Goal: Check status: Check status

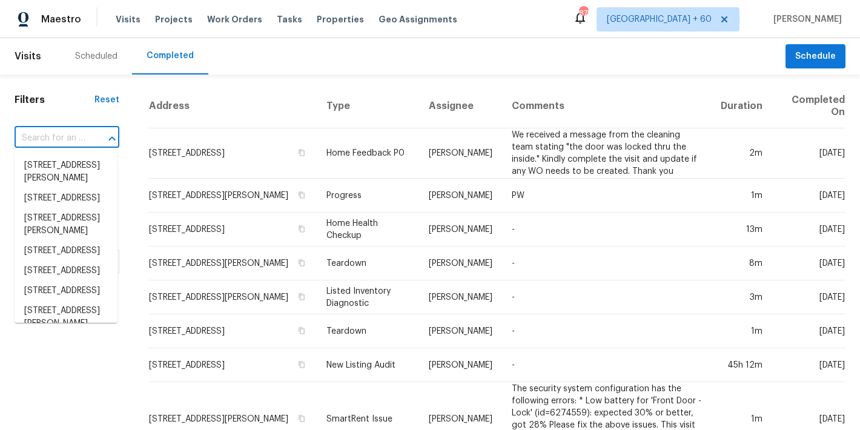
click at [78, 140] on input "text" at bounding box center [50, 138] width 71 height 19
paste input "[STREET_ADDRESS]"
type input "[STREET_ADDRESS]"
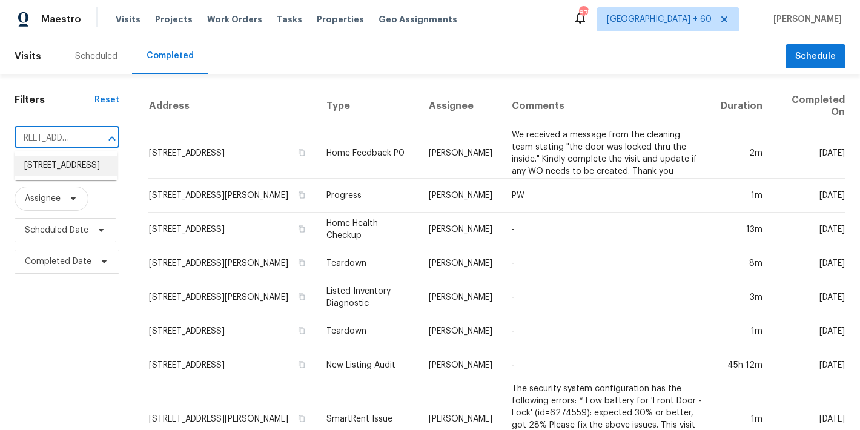
click at [66, 168] on li "[STREET_ADDRESS]" at bounding box center [66, 166] width 103 height 20
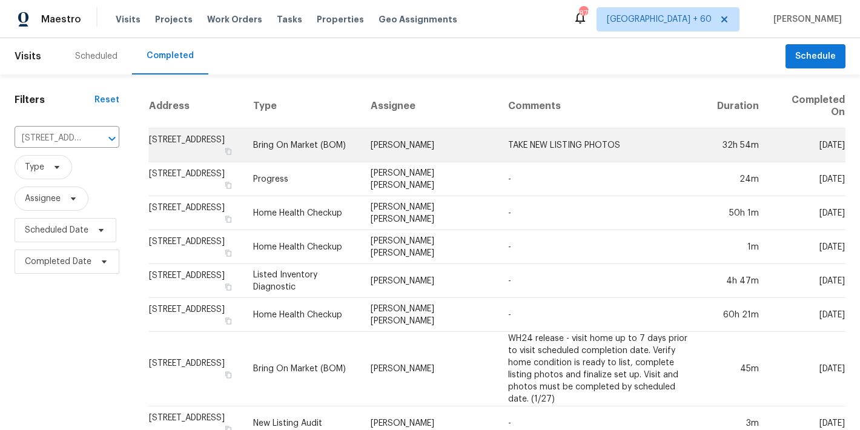
click at [183, 147] on td "[STREET_ADDRESS]" at bounding box center [195, 145] width 95 height 34
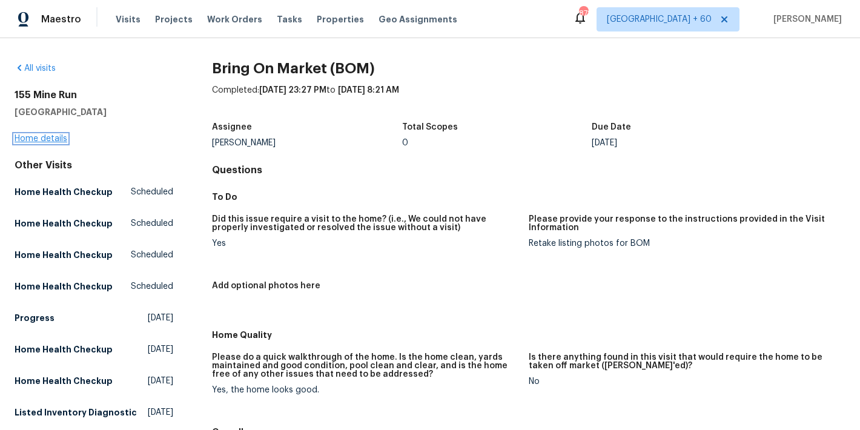
click at [54, 134] on link "Home details" at bounding box center [41, 138] width 53 height 8
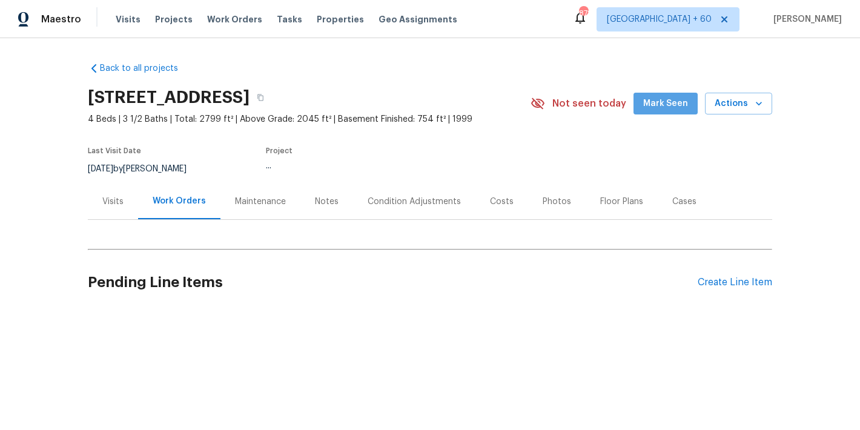
click at [668, 102] on span "Mark Seen" at bounding box center [665, 103] width 45 height 15
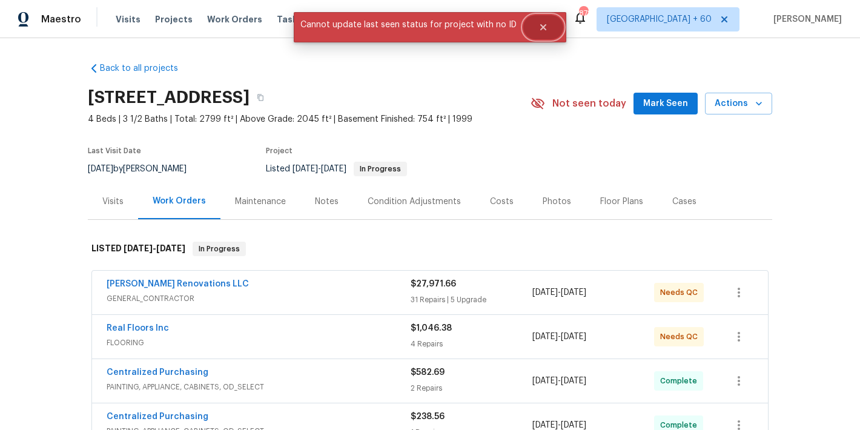
click at [539, 33] on button "Close" at bounding box center [543, 27] width 40 height 24
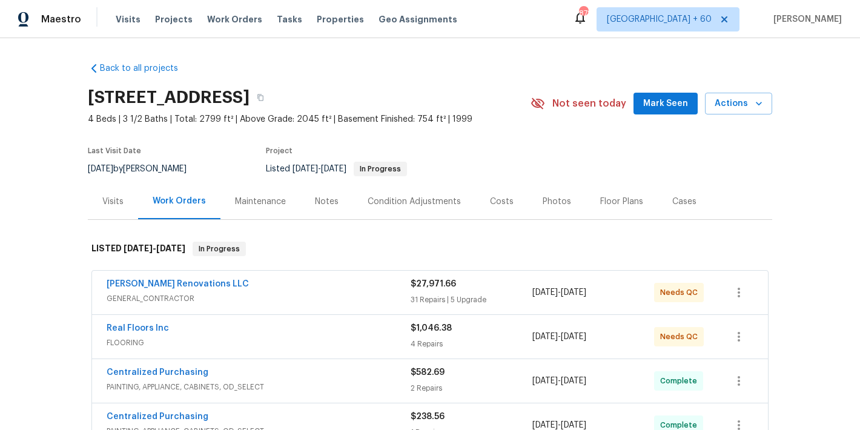
click at [672, 103] on span "Mark Seen" at bounding box center [665, 103] width 45 height 15
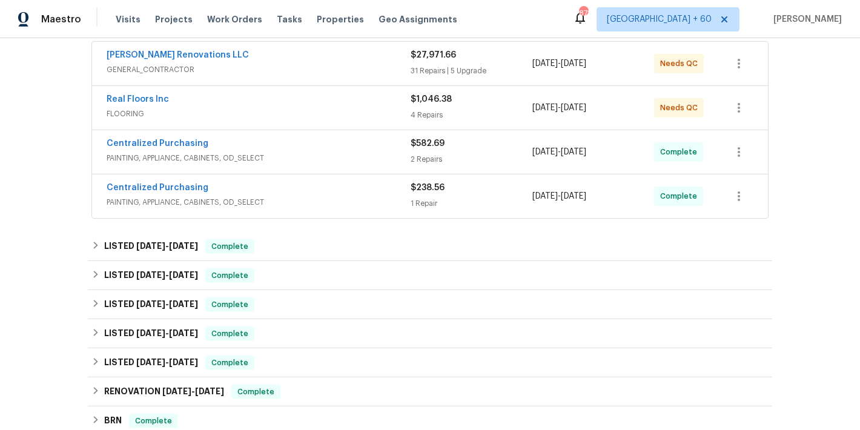
scroll to position [230, 0]
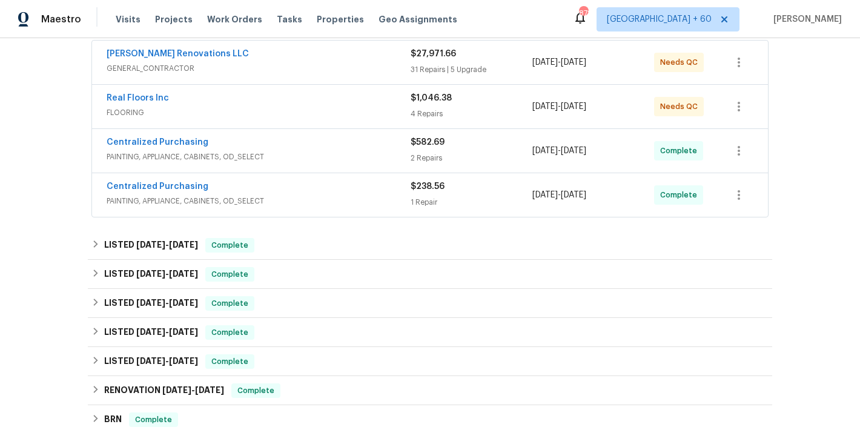
click at [353, 183] on div "Centralized Purchasing" at bounding box center [259, 187] width 304 height 15
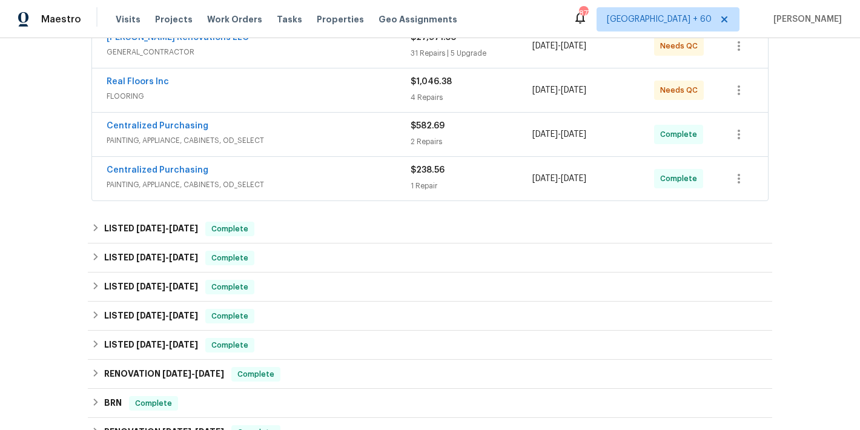
scroll to position [256, 0]
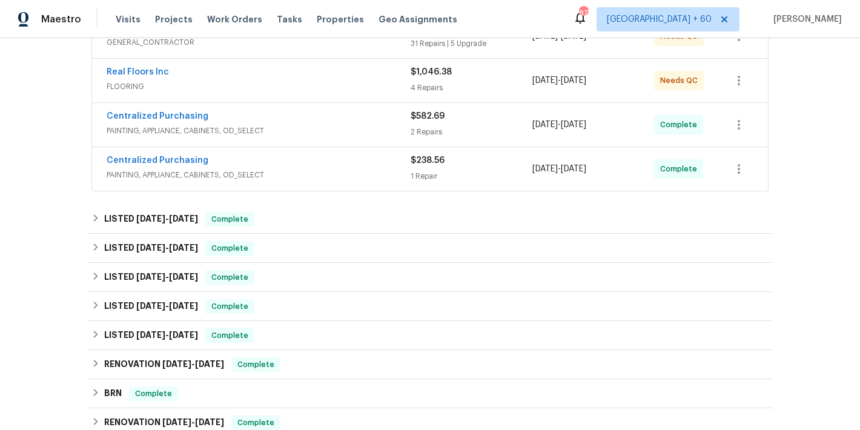
click at [320, 170] on span "PAINTING, APPLIANCE, CABINETS, OD_SELECT" at bounding box center [259, 175] width 304 height 12
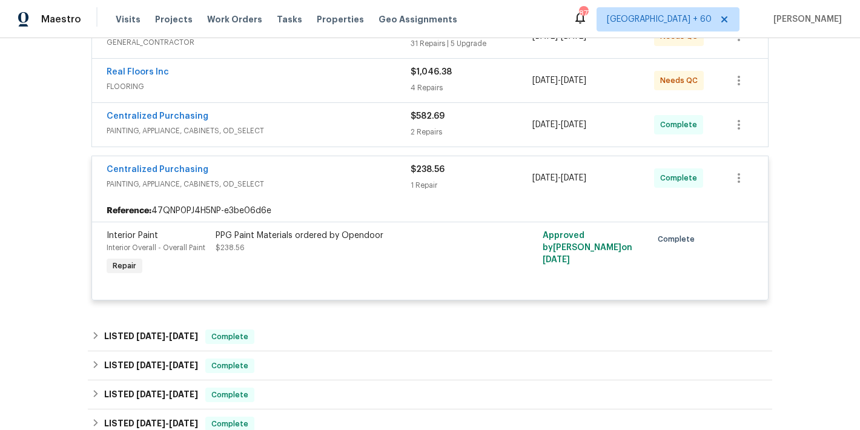
click at [368, 113] on div "Centralized Purchasing" at bounding box center [259, 117] width 304 height 15
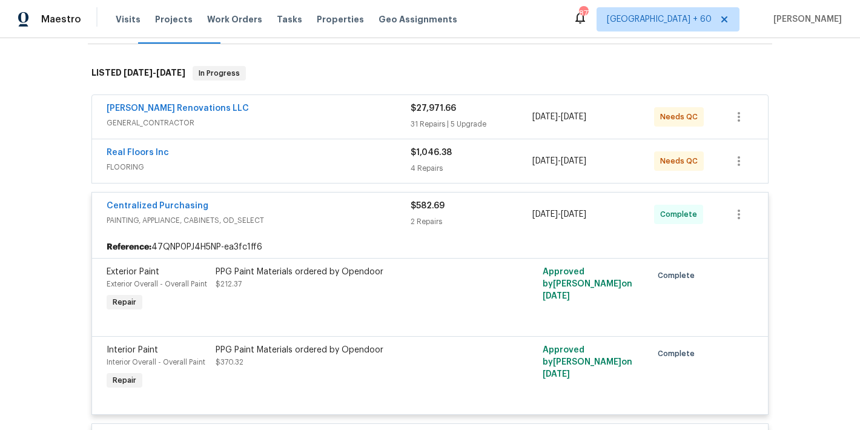
scroll to position [167, 0]
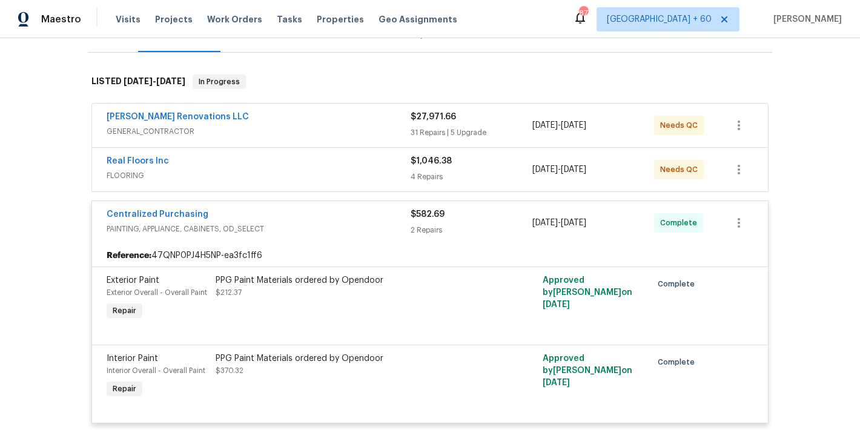
click at [369, 170] on span "FLOORING" at bounding box center [259, 176] width 304 height 12
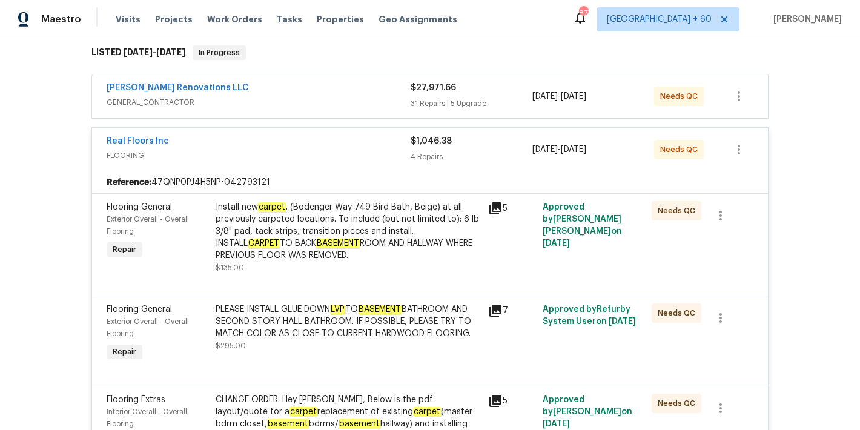
scroll to position [195, 0]
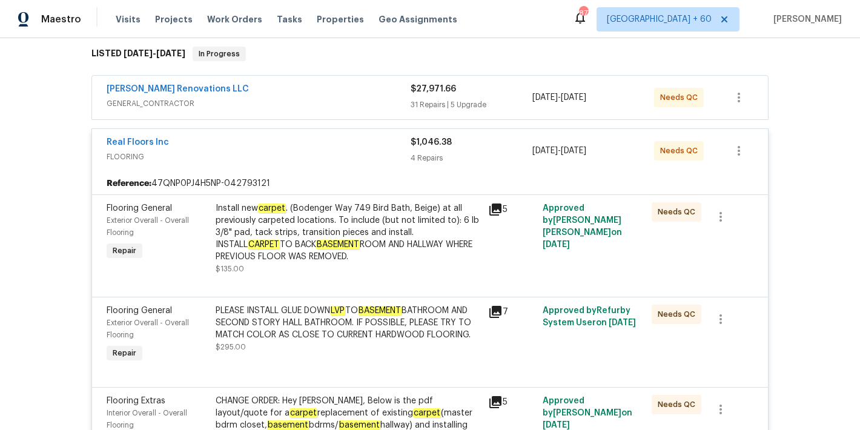
click at [336, 93] on div "[PERSON_NAME] Renovations LLC" at bounding box center [259, 90] width 304 height 15
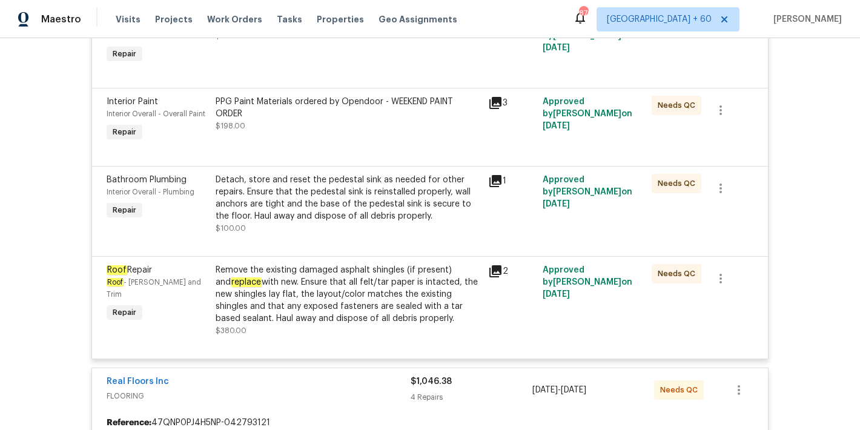
scroll to position [4851, 0]
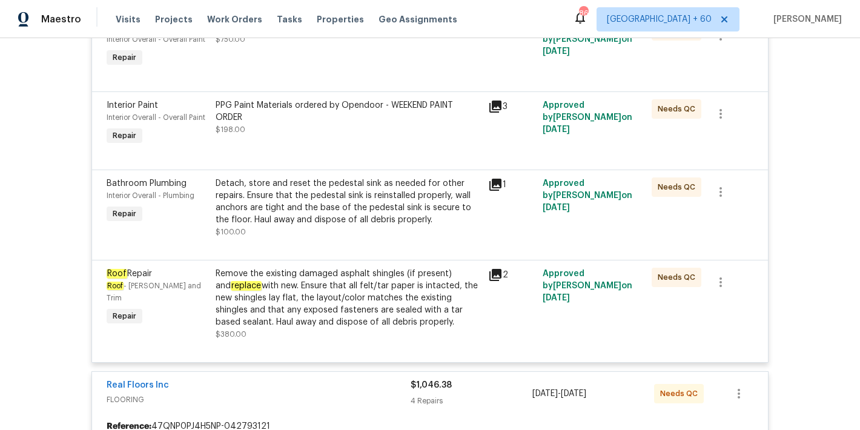
click at [388, 268] on div "Remove the existing damaged asphalt shingles (if present) and replace with new.…" at bounding box center [348, 298] width 265 height 61
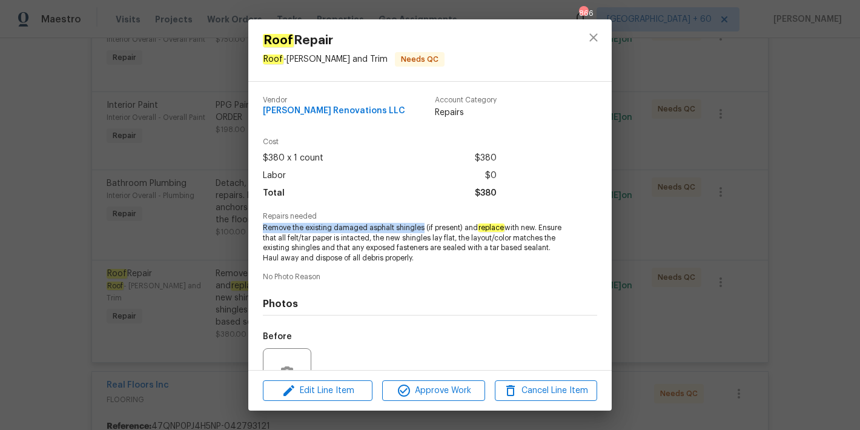
drag, startPoint x: 422, startPoint y: 228, endPoint x: 262, endPoint y: 227, distance: 159.9
click at [262, 227] on div "Vendor [PERSON_NAME] Renovations LLC Account Category Repairs Cost $380 x 1 cou…" at bounding box center [429, 226] width 363 height 288
copy span "Remove the existing damaged asphalt shingles"
click at [594, 41] on icon "close" at bounding box center [593, 37] width 15 height 15
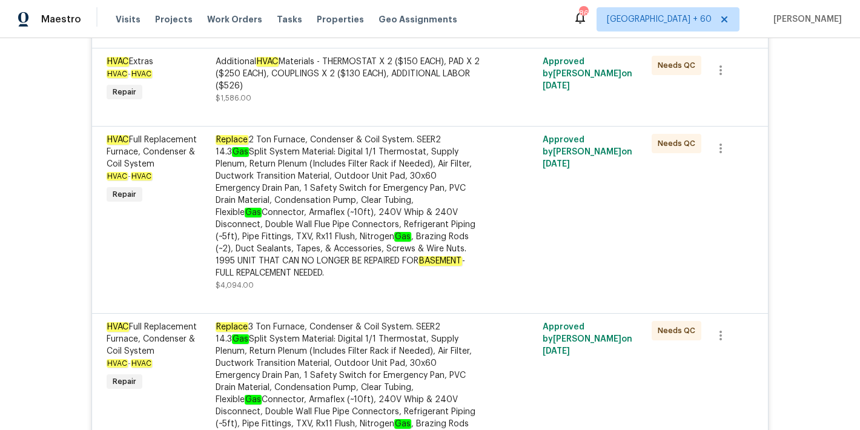
scroll to position [4175, 0]
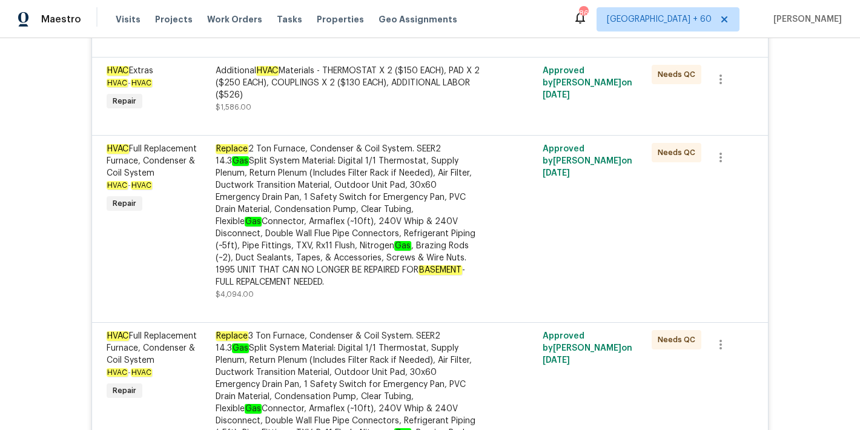
click at [403, 143] on div "Replace 2 Ton Furnace, Condenser & Coil System. SEER2 14.3 Gas Split System Mat…" at bounding box center [348, 215] width 265 height 145
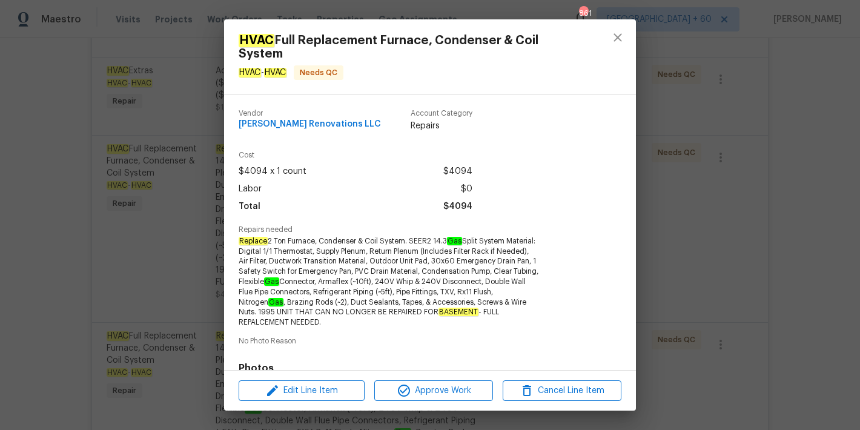
click at [502, 241] on span "Replace 2 Ton Furnace, Condenser & Coil System. SEER2 14.3 Gas Split System Mat…" at bounding box center [389, 281] width 301 height 91
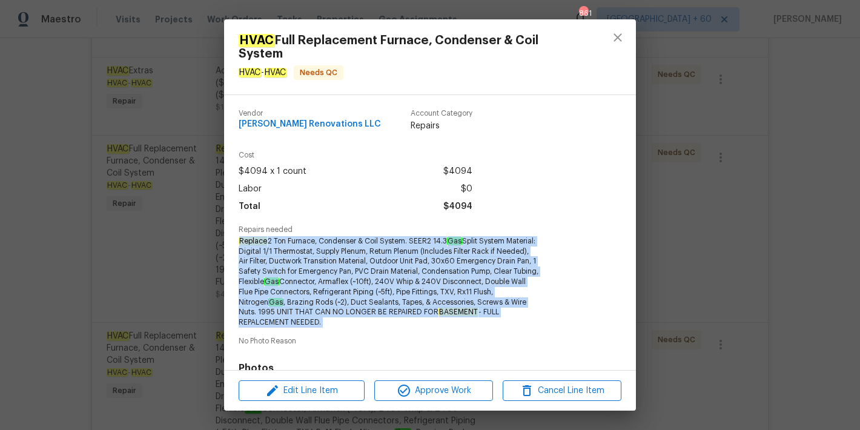
click at [502, 241] on span "Replace 2 Ton Furnace, Condenser & Coil System. SEER2 14.3 Gas Split System Mat…" at bounding box center [389, 281] width 301 height 91
click at [524, 243] on span "Replace 2 Ton Furnace, Condenser & Coil System. SEER2 14.3 Gas Split System Mat…" at bounding box center [389, 281] width 301 height 91
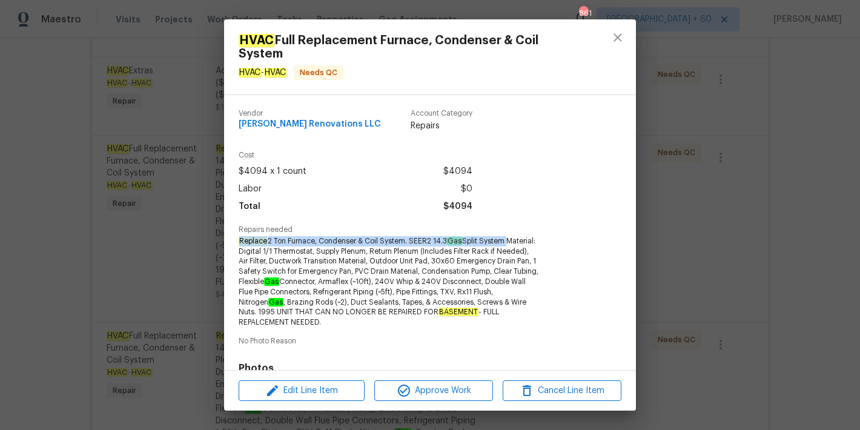
drag, startPoint x: 516, startPoint y: 240, endPoint x: 231, endPoint y: 239, distance: 285.8
click at [231, 239] on div "Vendor [PERSON_NAME] Renovations LLC Account Category Repairs Cost $4094 x 1 co…" at bounding box center [405, 232] width 363 height 275
copy span "Replace 2 Ton Furnace, Condenser & Coil System. SEER2 14.3 Gas Split System"
click at [751, 291] on div "HVAC Full Replacement Furnace, Condenser & Coil System HVAC - HVAC Needs QC Ven…" at bounding box center [430, 215] width 860 height 430
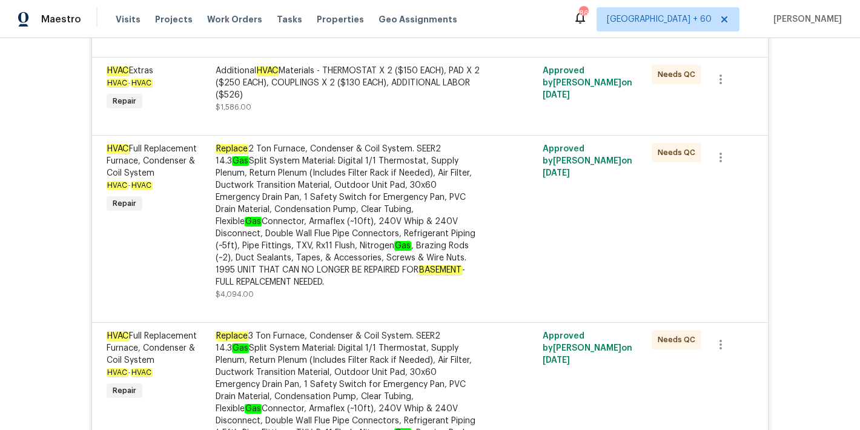
click at [349, 330] on div "Replace 3 Ton Furnace, Condenser & Coil System. SEER2 14.3 Gas Split System Mat…" at bounding box center [348, 402] width 265 height 145
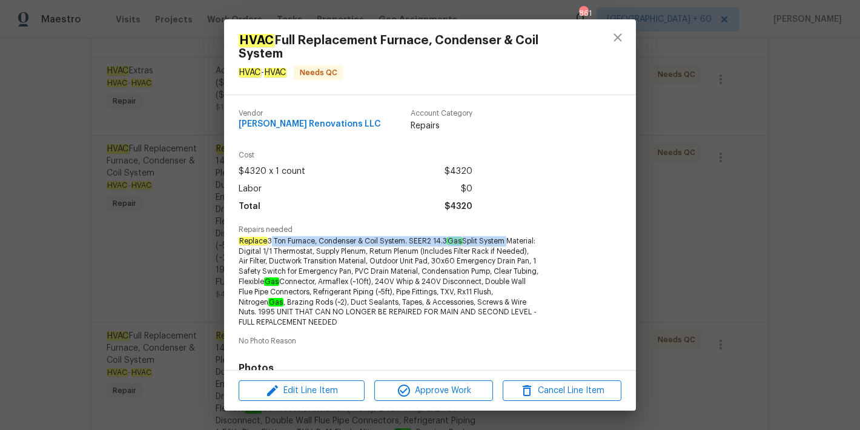
drag, startPoint x: 516, startPoint y: 241, endPoint x: 271, endPoint y: 239, distance: 245.2
click at [271, 239] on span "Replace 3 Ton Furnace, Condenser & Coil System. SEER2 14.3 Gas Split System Mat…" at bounding box center [389, 281] width 301 height 91
copy span "3 Ton Furnace, Condenser & Coil System. SEER2 14.3 Gas Split System"
click at [616, 36] on icon "close" at bounding box center [617, 37] width 15 height 15
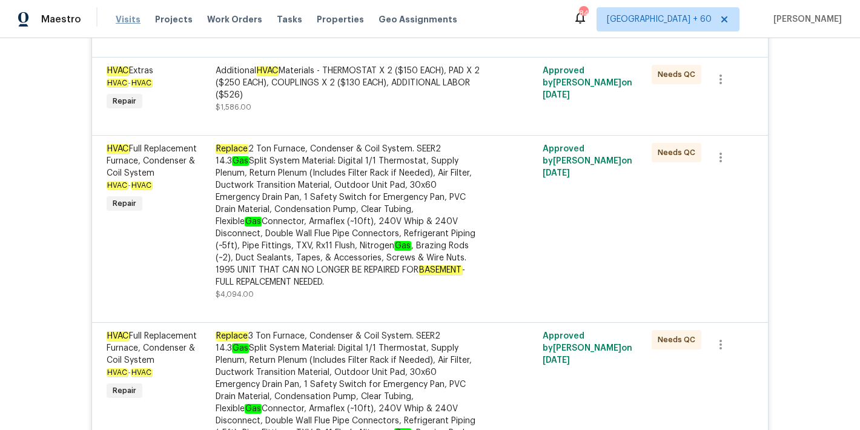
click at [129, 20] on span "Visits" at bounding box center [128, 19] width 25 height 12
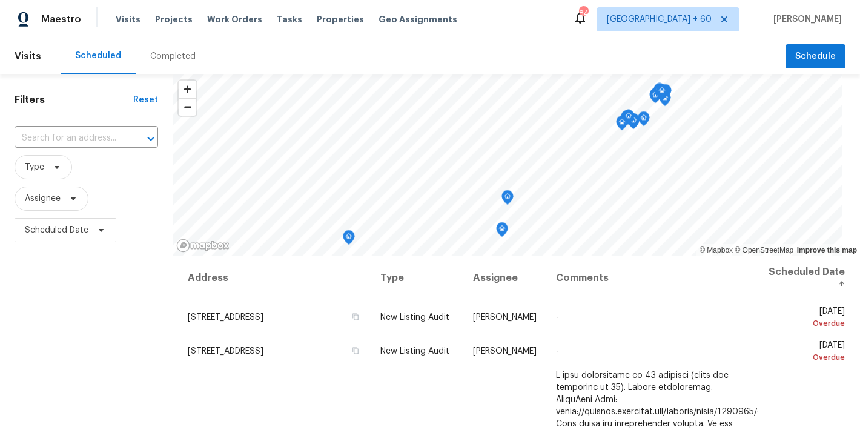
click at [173, 56] on div "Completed" at bounding box center [172, 56] width 45 height 12
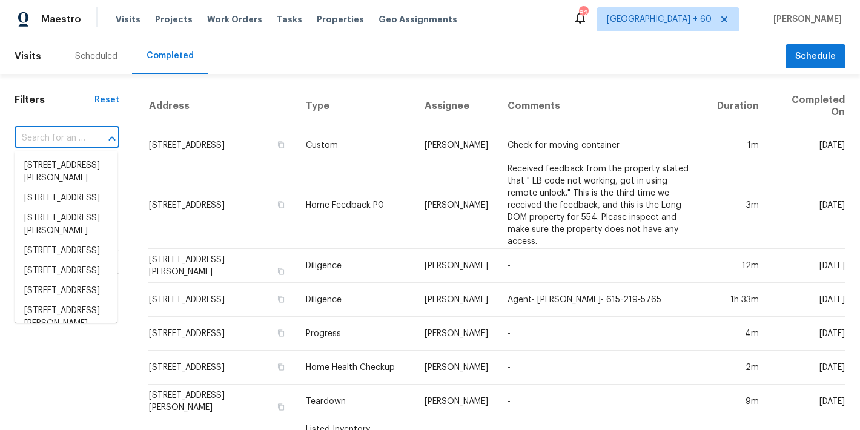
click at [53, 140] on input "text" at bounding box center [50, 138] width 71 height 19
paste input "[STREET_ADDRESS]"
type input "[STREET_ADDRESS]"
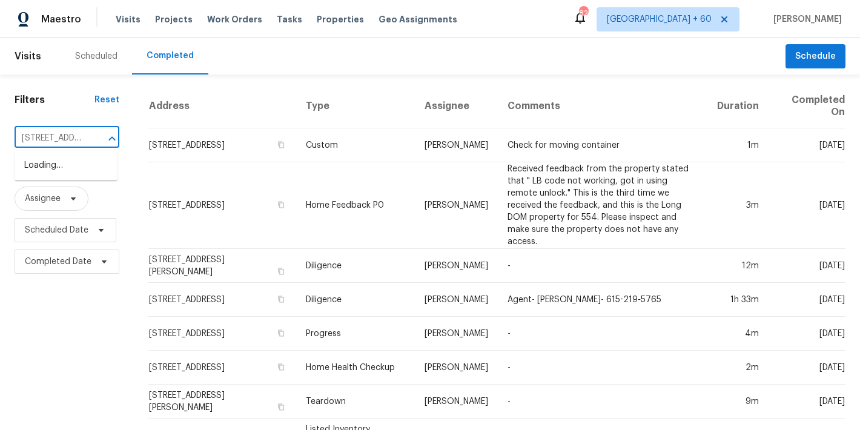
scroll to position [0, 108]
click at [56, 176] on li "[STREET_ADDRESS]" at bounding box center [66, 166] width 103 height 20
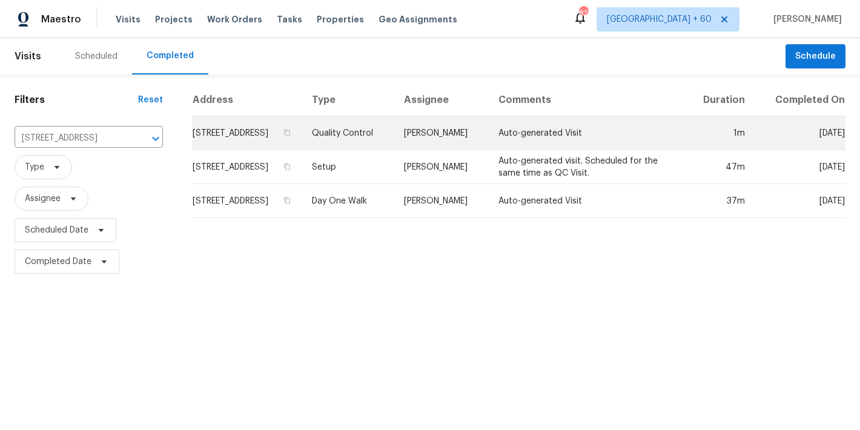
click at [195, 144] on td "[STREET_ADDRESS]" at bounding box center [247, 133] width 110 height 34
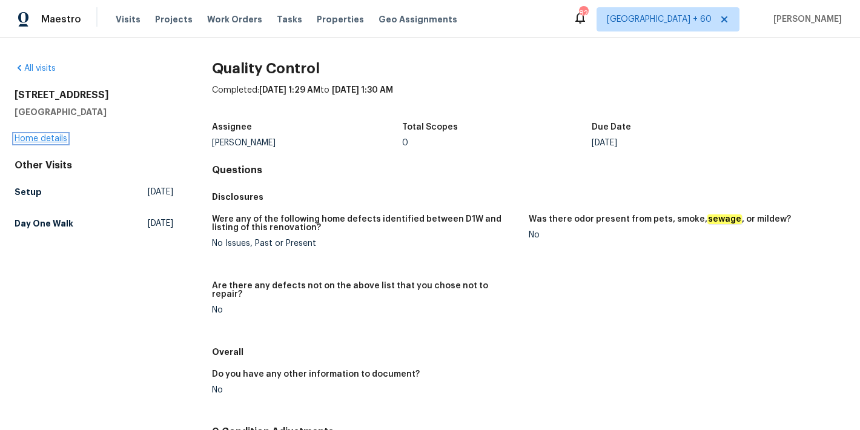
click at [59, 141] on link "Home details" at bounding box center [41, 138] width 53 height 8
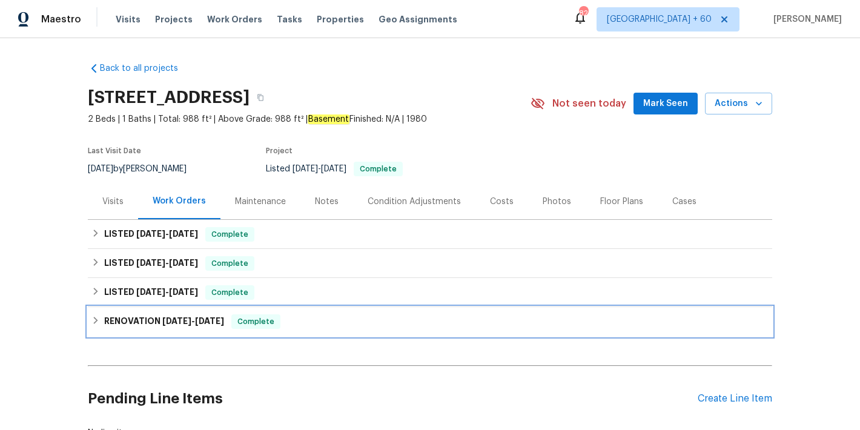
click at [278, 320] on div "RENOVATION [DATE] - [DATE] Complete" at bounding box center [429, 321] width 677 height 15
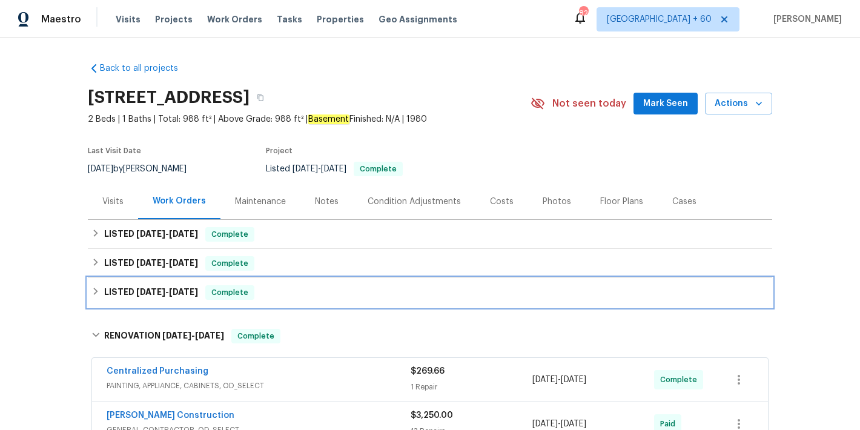
click at [263, 296] on div "LISTED [DATE] - [DATE] Complete" at bounding box center [429, 292] width 677 height 15
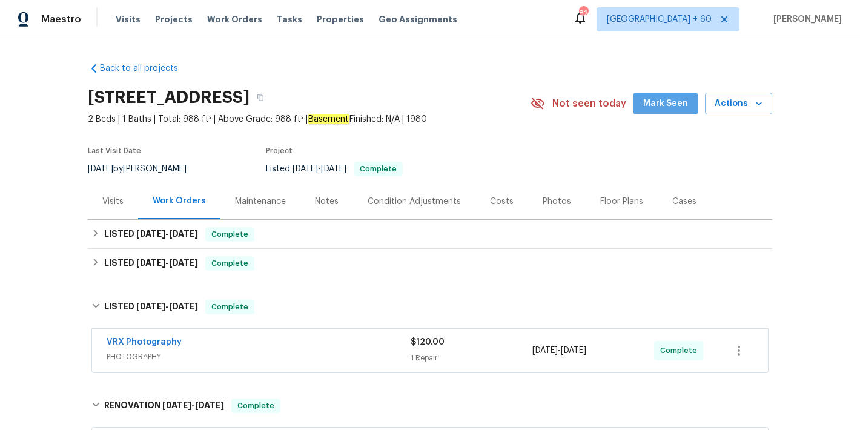
click at [679, 108] on span "Mark Seen" at bounding box center [665, 103] width 45 height 15
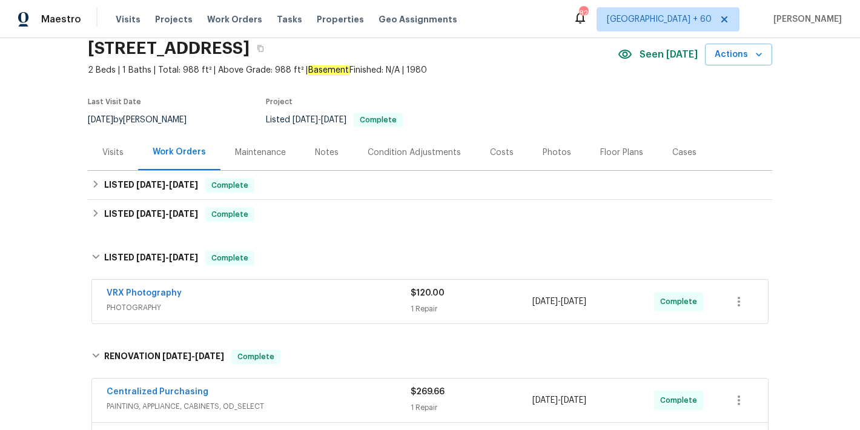
scroll to position [58, 0]
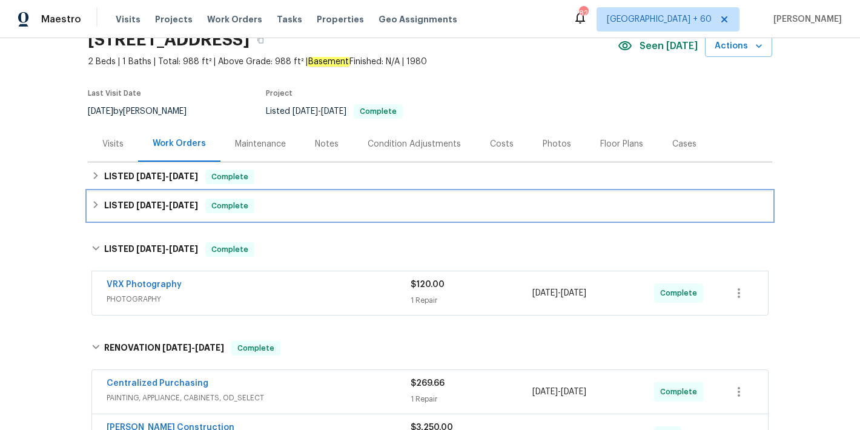
click at [334, 215] on div "LISTED [DATE] - [DATE] Complete" at bounding box center [430, 205] width 684 height 29
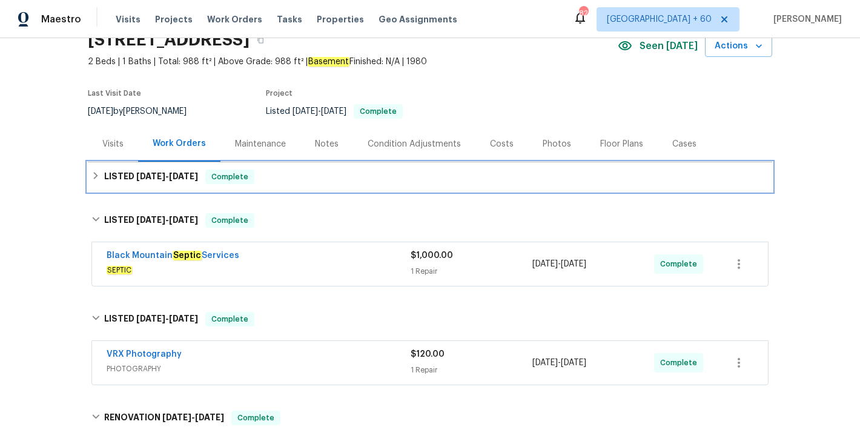
click at [309, 175] on div "LISTED [DATE] - [DATE] Complete" at bounding box center [429, 177] width 677 height 15
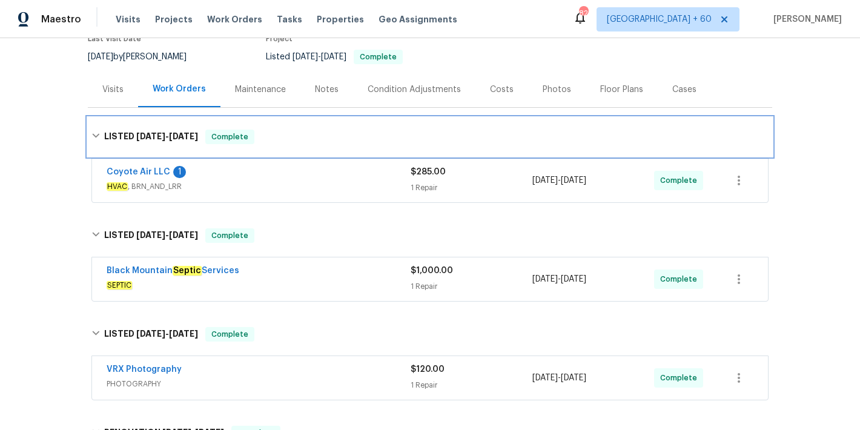
scroll to position [124, 0]
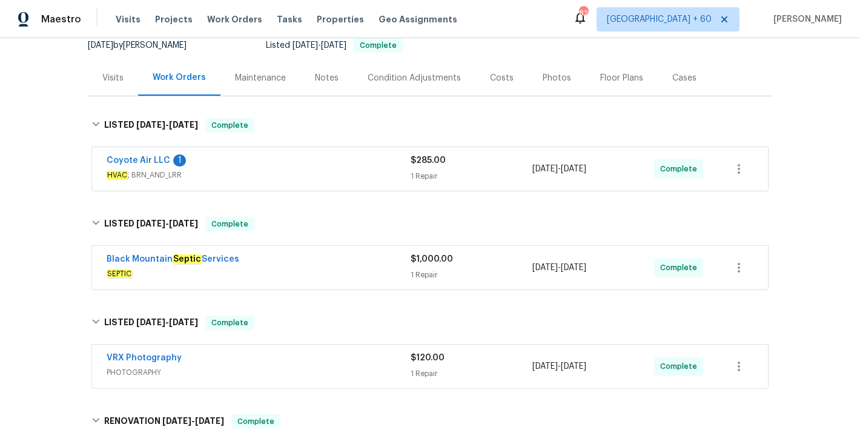
click at [382, 266] on div "Black Mountain Septic Services" at bounding box center [259, 260] width 304 height 15
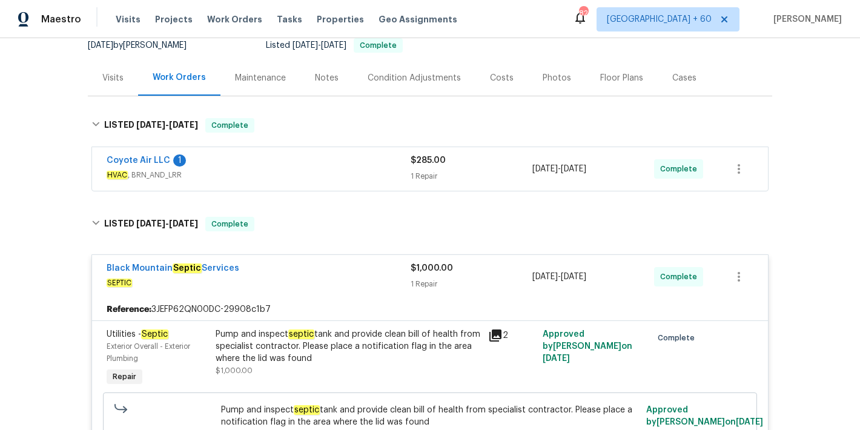
click at [373, 168] on div "Coyote Air LLC 1" at bounding box center [259, 161] width 304 height 15
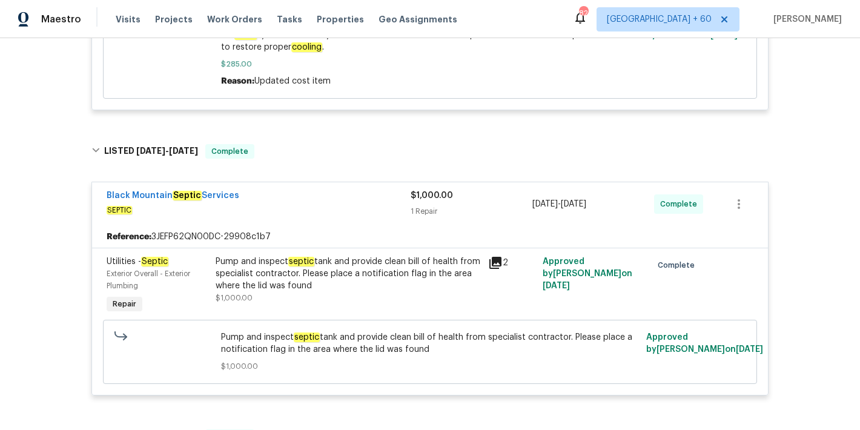
scroll to position [487, 0]
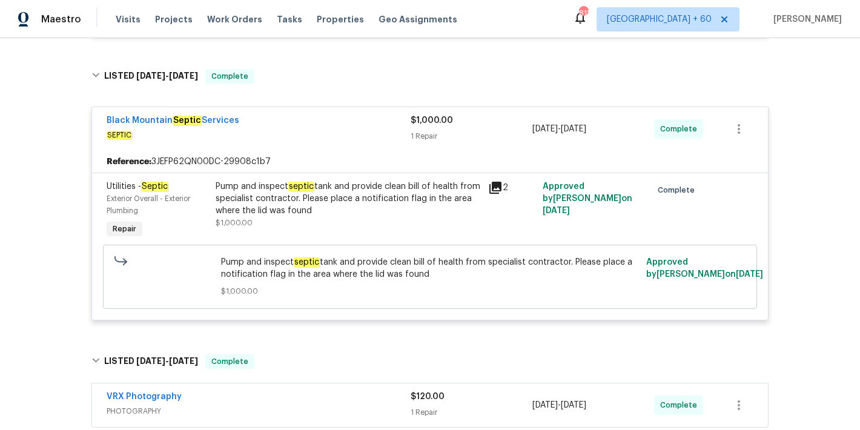
click at [352, 198] on div "Pump and inspect septic tank and provide clean bill of health from specialist c…" at bounding box center [348, 198] width 265 height 36
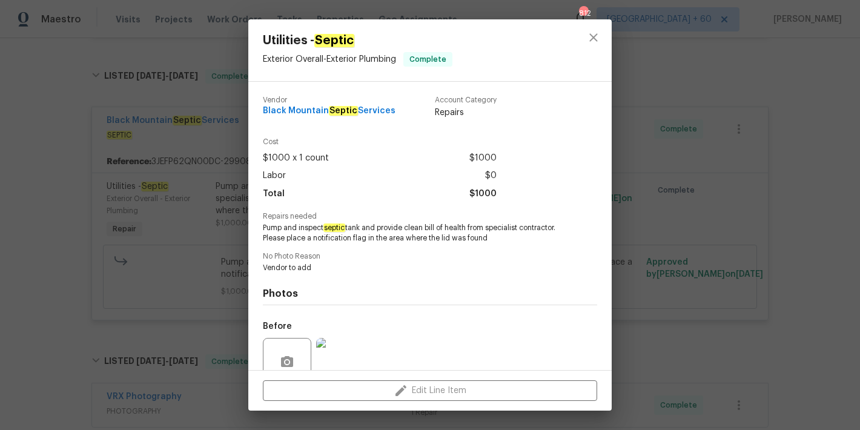
click at [825, 226] on div "Utilities - Septic Exterior Overall - Exterior Plumbing Complete Vendor Black M…" at bounding box center [430, 215] width 860 height 430
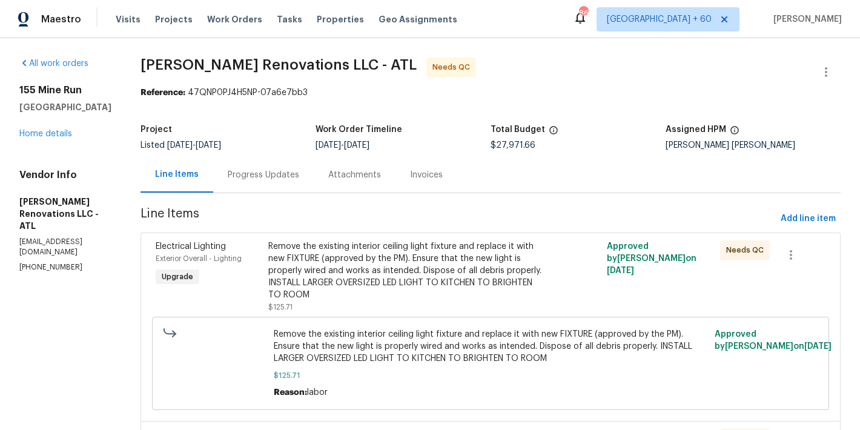
click at [443, 177] on div "Invoices" at bounding box center [426, 175] width 33 height 12
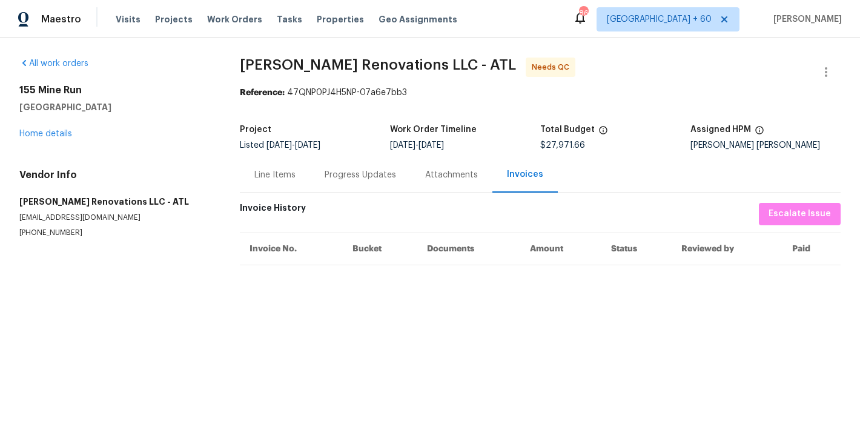
click at [355, 171] on div "Progress Updates" at bounding box center [360, 175] width 71 height 12
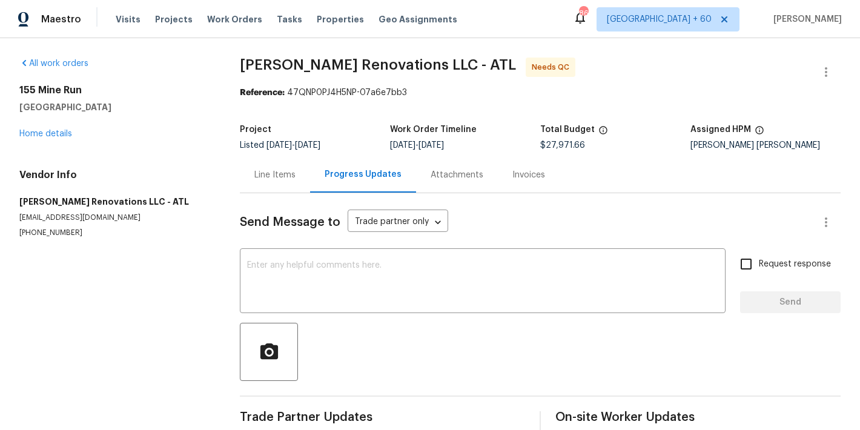
scroll to position [76, 0]
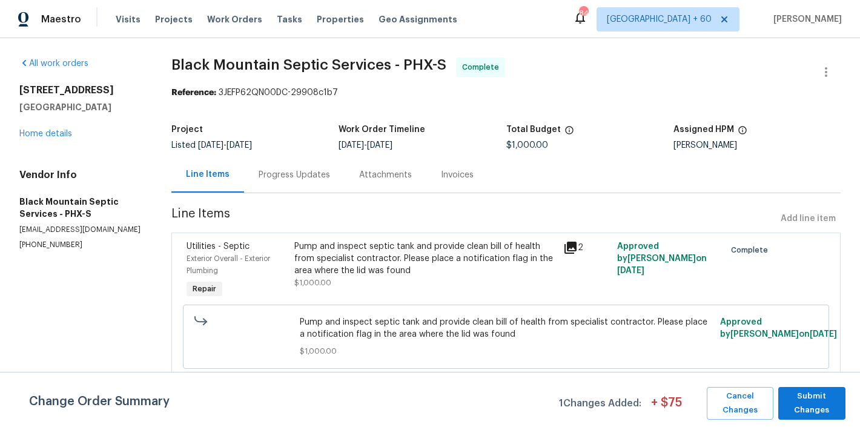
click at [457, 175] on div "Invoices" at bounding box center [457, 175] width 62 height 36
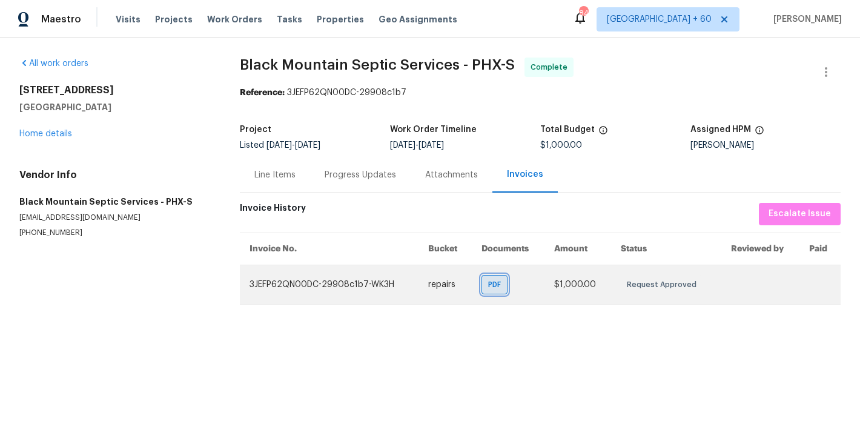
click at [495, 289] on span "PDF" at bounding box center [497, 285] width 18 height 12
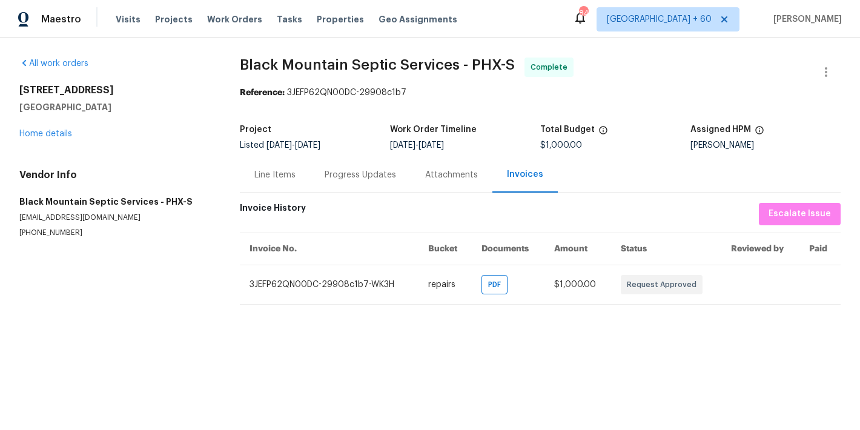
click at [332, 175] on div "Progress Updates" at bounding box center [360, 175] width 71 height 12
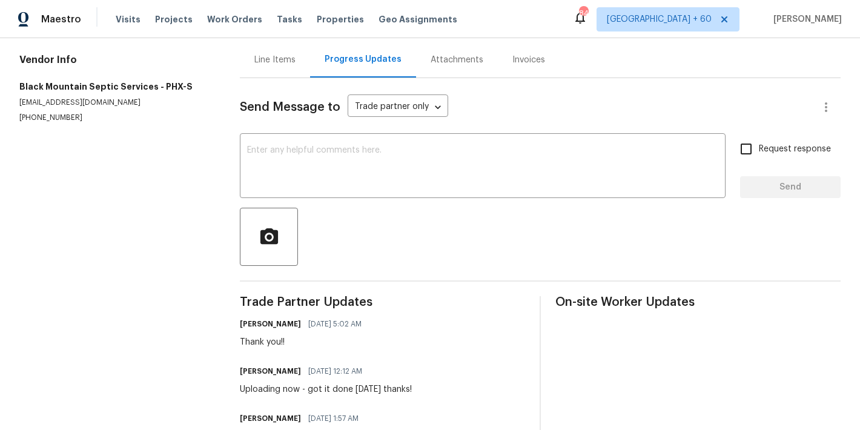
scroll to position [171, 0]
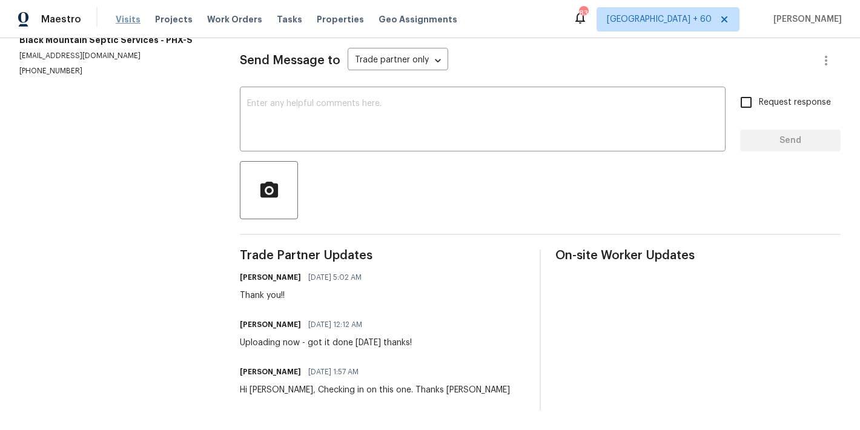
click at [127, 21] on span "Visits" at bounding box center [128, 19] width 25 height 12
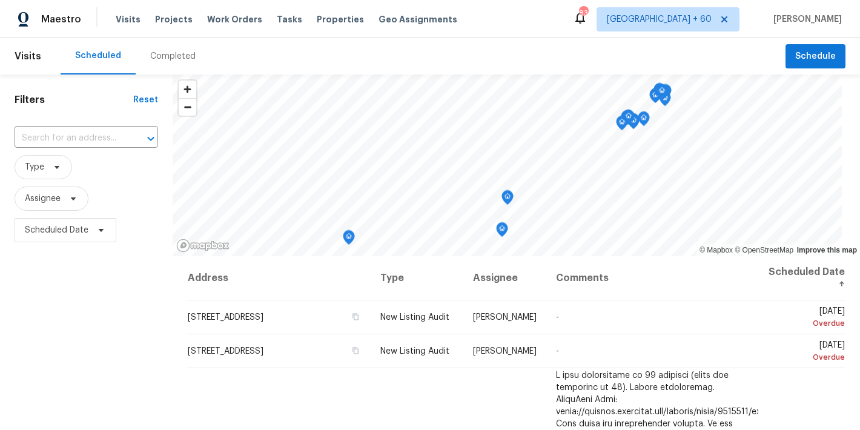
click at [180, 59] on div "Completed" at bounding box center [172, 56] width 45 height 12
